Goal: Task Accomplishment & Management: Use online tool/utility

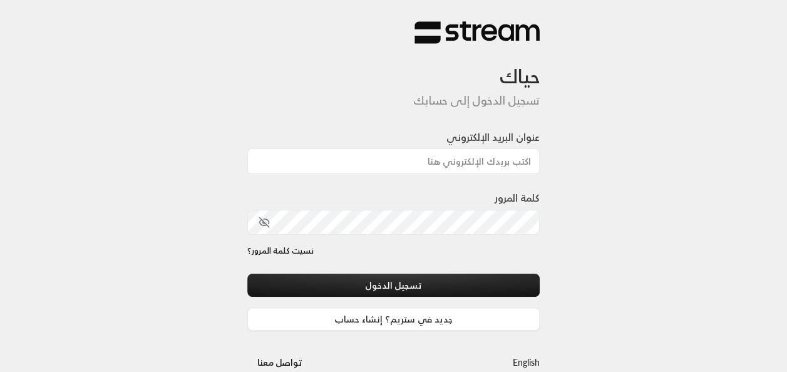
click at [322, 267] on div at bounding box center [428, 306] width 257 height 143
click at [451, 155] on input "عنوان البريد الإلكتروني" at bounding box center [393, 161] width 293 height 26
type input "[EMAIL_ADDRESS][DOMAIN_NAME]"
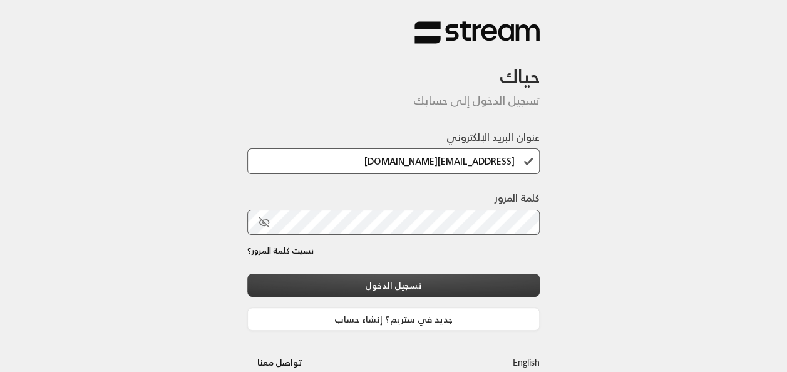
click at [435, 290] on button "تسجيل الدخول" at bounding box center [393, 284] width 293 height 23
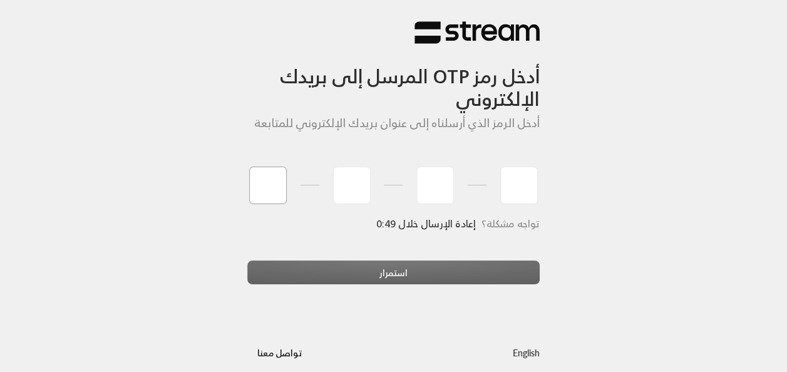
type input "4"
type input "0"
type input "5"
type input "3"
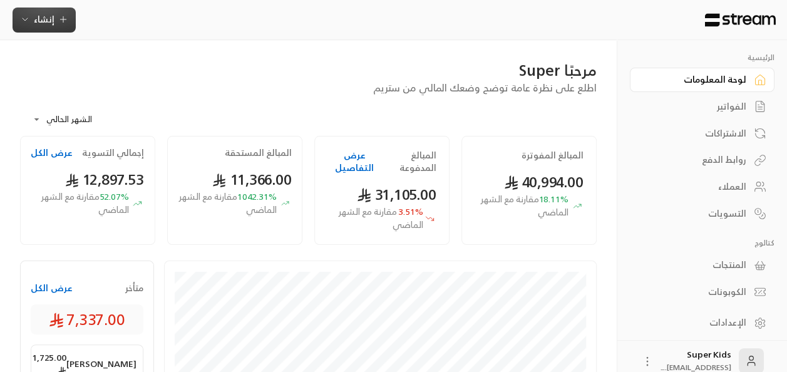
click at [58, 23] on icon "button" at bounding box center [63, 19] width 10 height 10
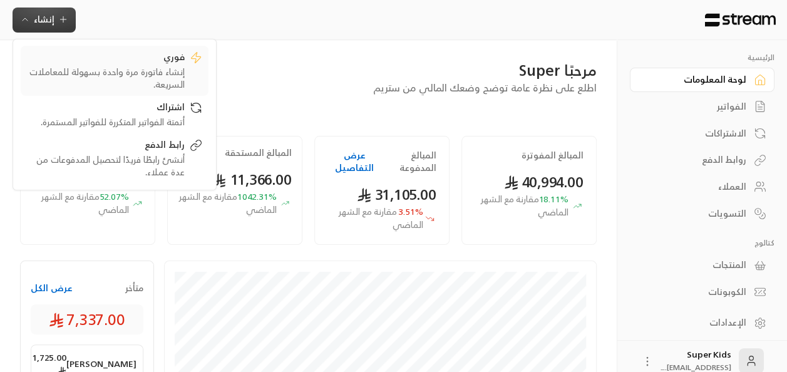
click at [139, 63] on div "فوري" at bounding box center [106, 58] width 158 height 15
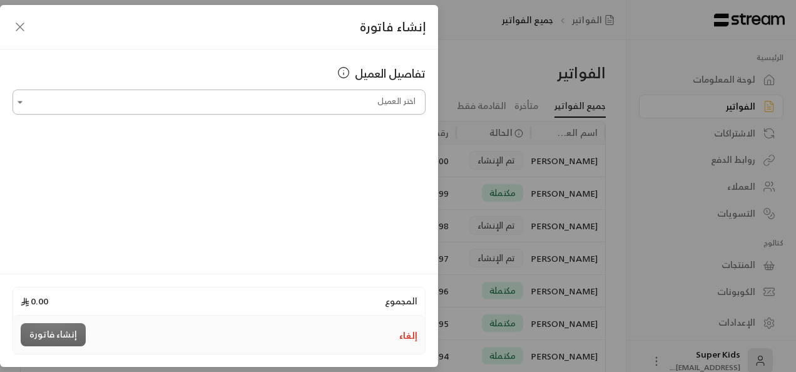
click at [338, 103] on input "اختر العميل" at bounding box center [219, 102] width 413 height 22
type input "*"
click at [344, 104] on input "اختر العميل" at bounding box center [219, 102] width 413 height 22
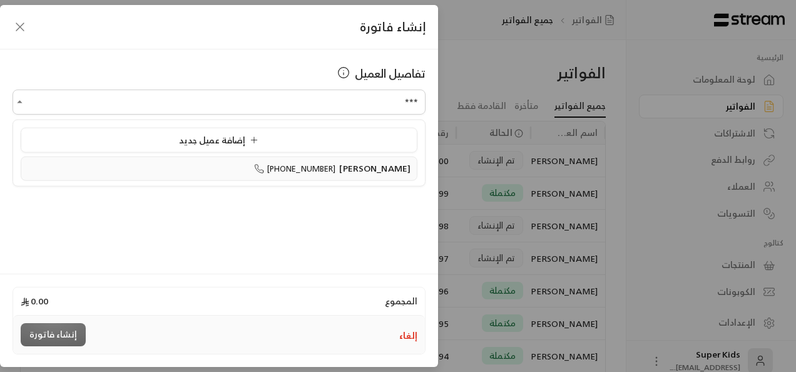
click at [336, 169] on span "[PHONE_NUMBER]" at bounding box center [295, 168] width 82 height 14
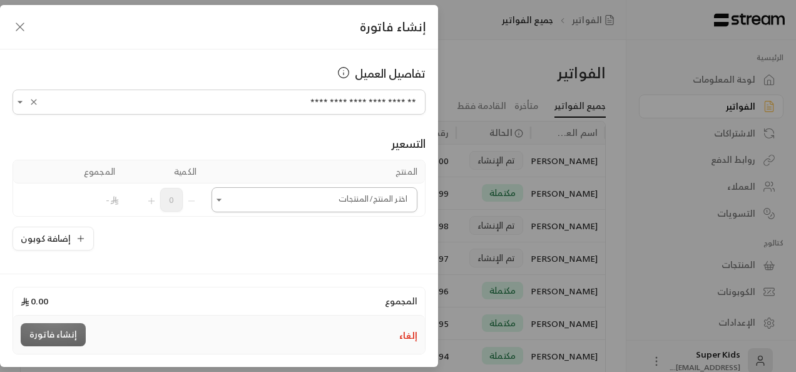
click at [224, 202] on icon "Open" at bounding box center [219, 199] width 13 height 13
type input "**********"
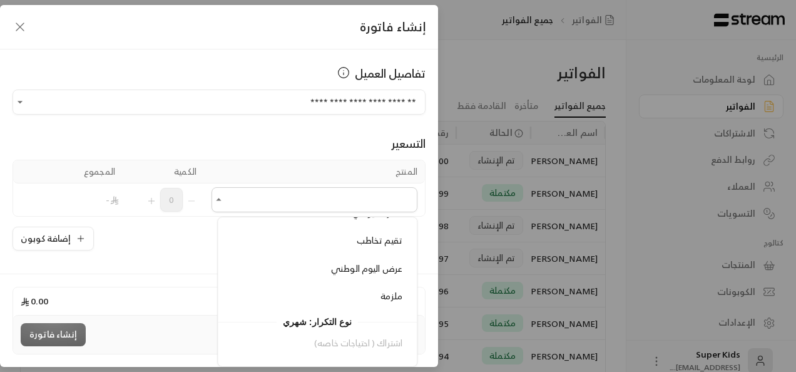
scroll to position [213, 0]
click at [322, 290] on div "ملزمة" at bounding box center [317, 294] width 170 height 13
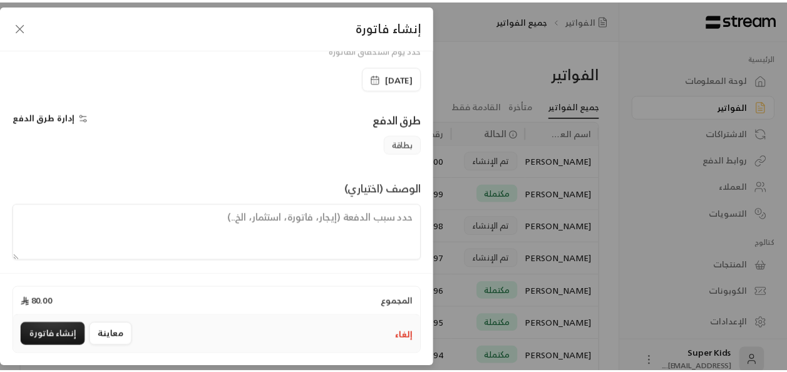
scroll to position [288, 0]
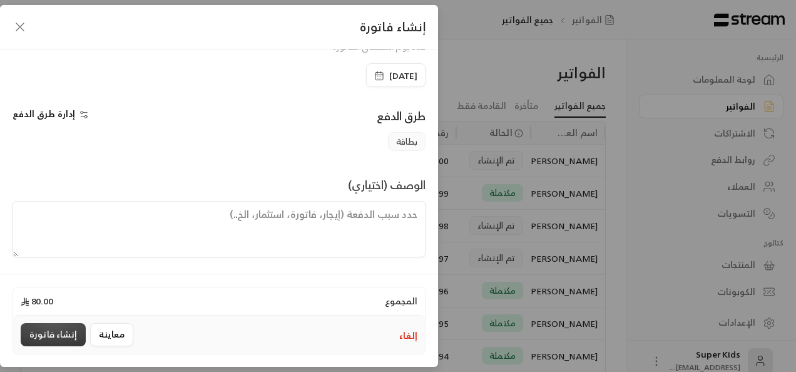
click at [53, 332] on button "إنشاء فاتورة" at bounding box center [53, 334] width 65 height 23
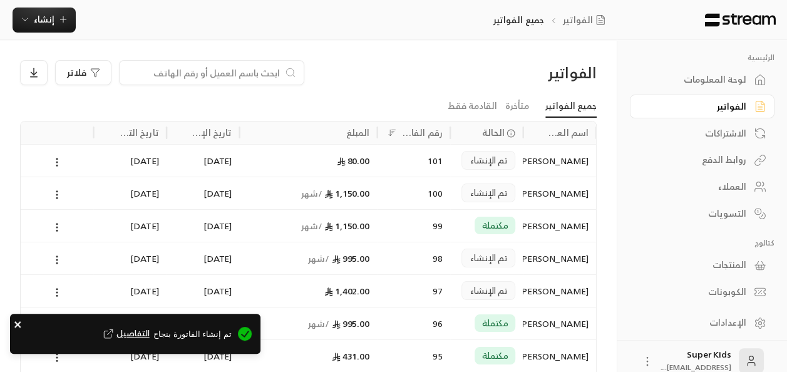
click at [18, 324] on icon "close" at bounding box center [17, 324] width 6 height 6
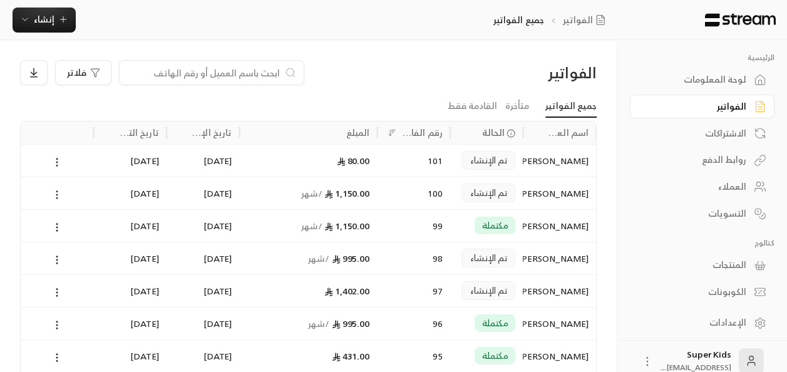
click at [58, 193] on icon at bounding box center [56, 194] width 11 height 11
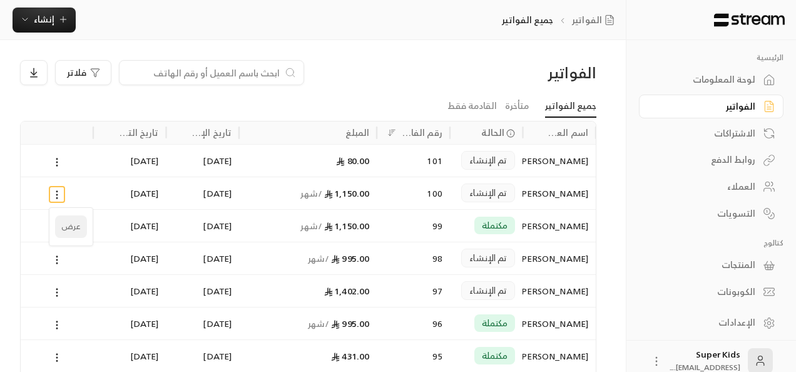
click at [85, 230] on li "عرض" at bounding box center [71, 226] width 32 height 23
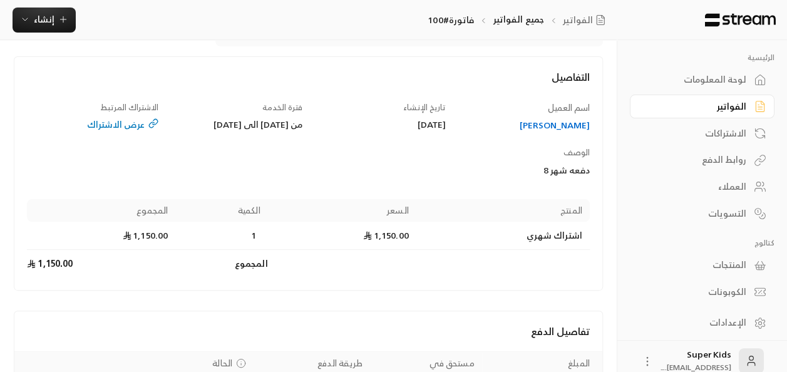
scroll to position [199, 0]
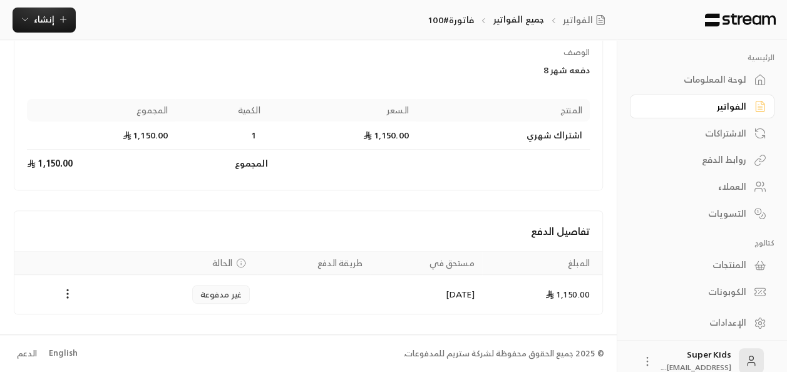
click at [710, 79] on div "لوحة المعلومات" at bounding box center [695, 79] width 101 height 13
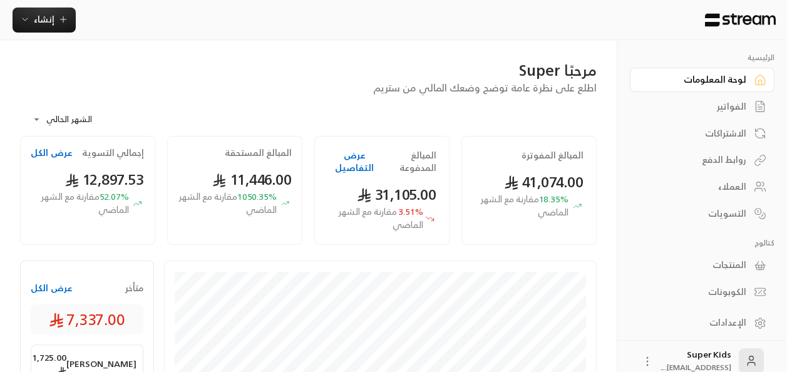
click at [720, 113] on div "الفواتير" at bounding box center [695, 106] width 101 height 13
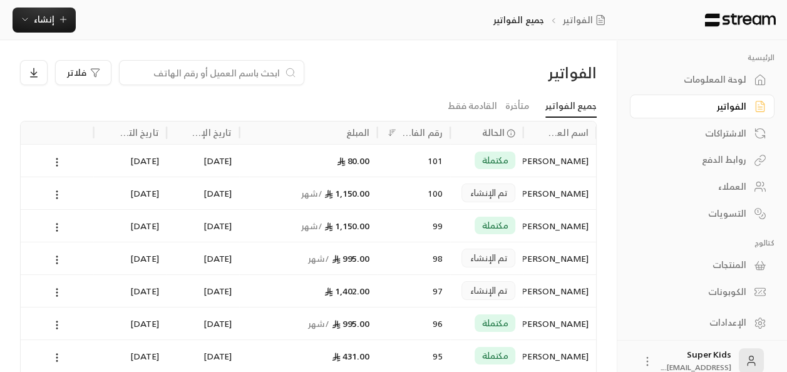
click at [732, 80] on div "لوحة المعلومات" at bounding box center [695, 79] width 101 height 13
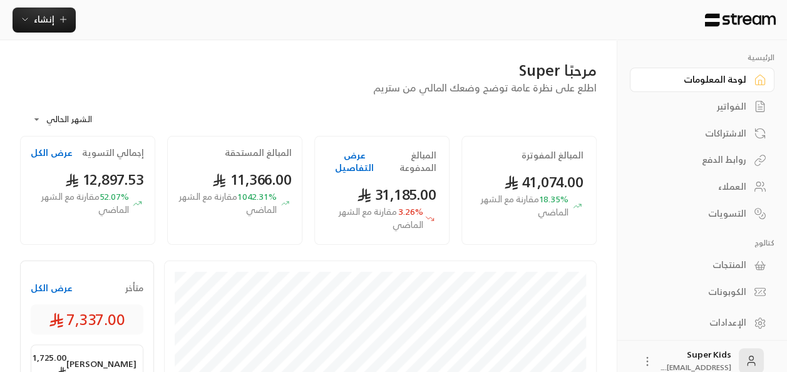
click at [717, 108] on div "الفواتير" at bounding box center [695, 106] width 101 height 13
